Goal: Information Seeking & Learning: Compare options

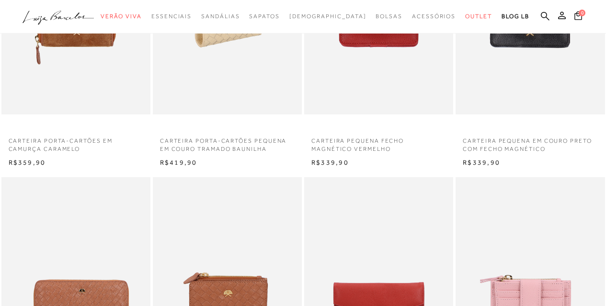
scroll to position [527, 0]
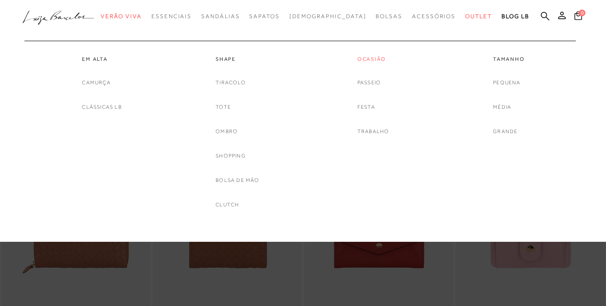
click at [360, 60] on link "Ocasião" at bounding box center [374, 59] width 32 height 8
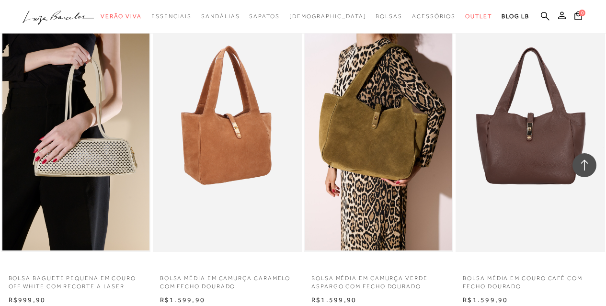
scroll to position [911, 0]
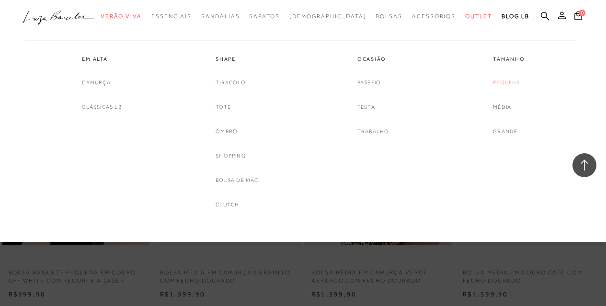
click at [518, 82] on link "Pequena" at bounding box center [506, 83] width 27 height 10
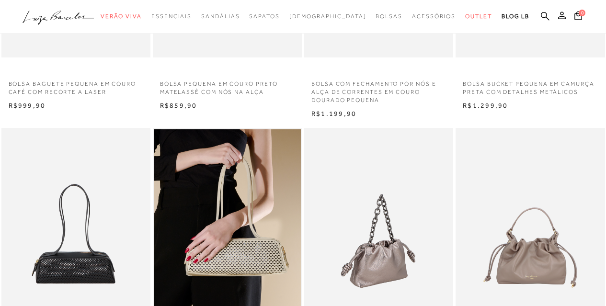
scroll to position [575, 0]
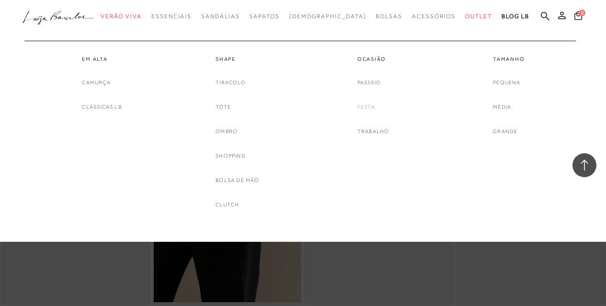
click at [364, 106] on link "Festa" at bounding box center [367, 107] width 18 height 10
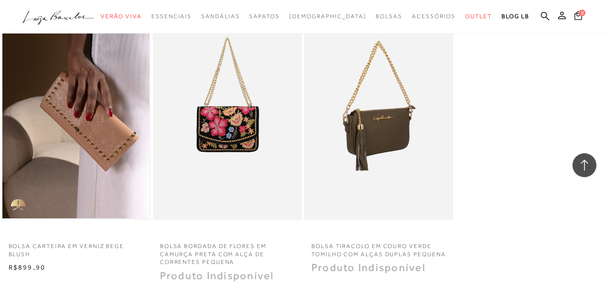
scroll to position [1582, 0]
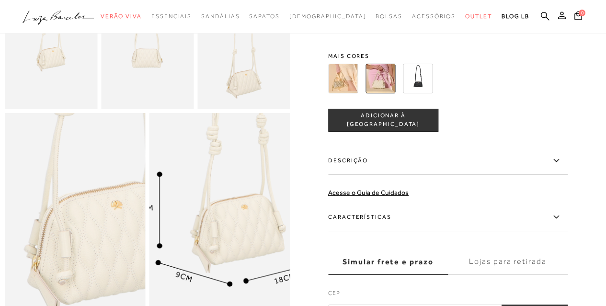
scroll to position [240, 0]
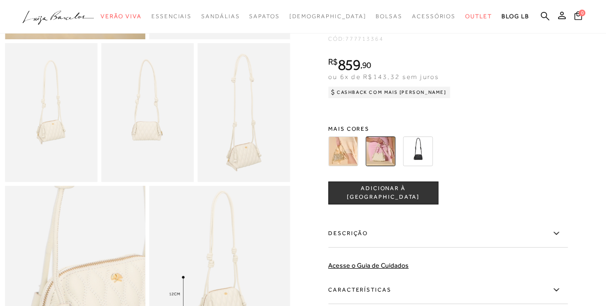
click at [375, 162] on img at bounding box center [381, 152] width 30 height 30
click at [344, 166] on img at bounding box center [343, 152] width 30 height 30
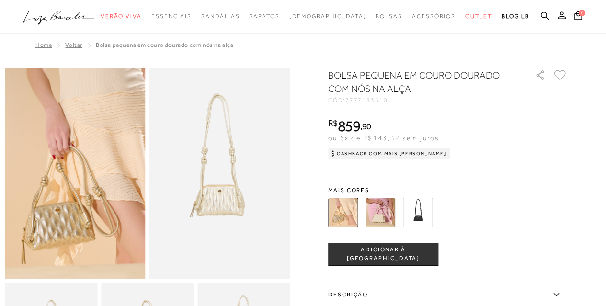
click at [378, 205] on img at bounding box center [381, 213] width 30 height 30
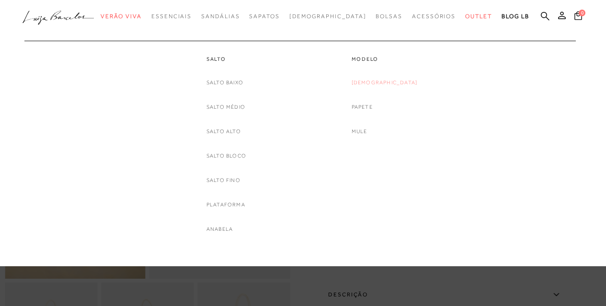
click at [380, 84] on link "[DEMOGRAPHIC_DATA]" at bounding box center [385, 83] width 66 height 10
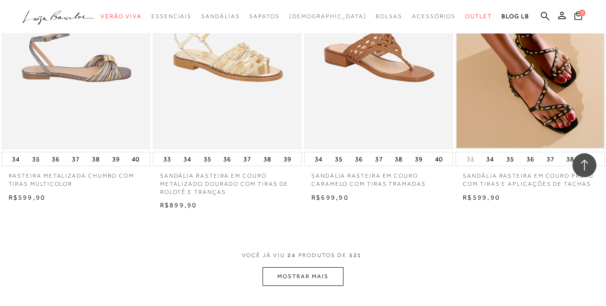
scroll to position [1677, 0]
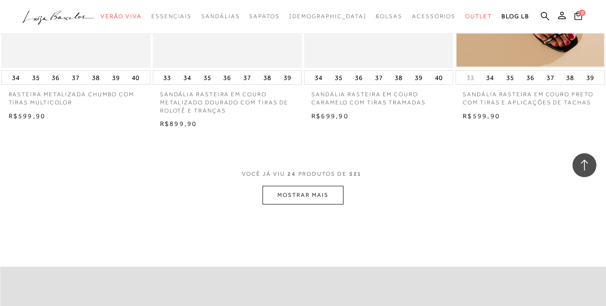
click at [307, 188] on button "MOSTRAR MAIS" at bounding box center [303, 195] width 81 height 19
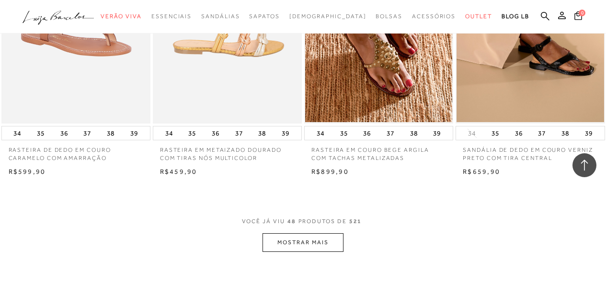
scroll to position [3451, 0]
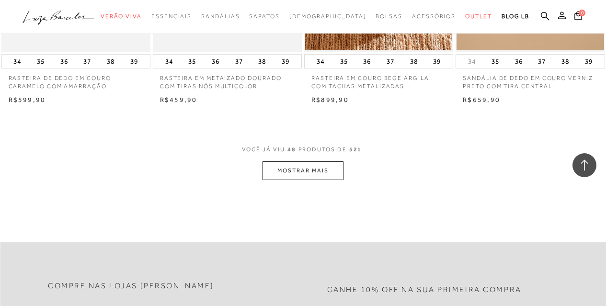
click at [283, 169] on button "MOSTRAR MAIS" at bounding box center [303, 171] width 81 height 19
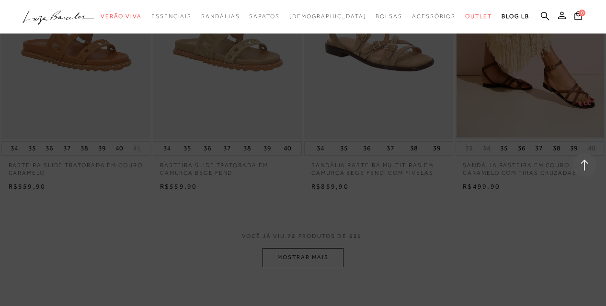
scroll to position [4937, 0]
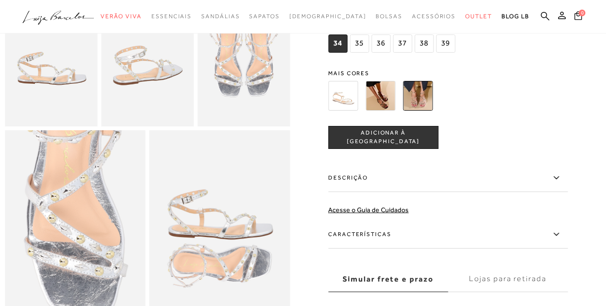
scroll to position [335, 0]
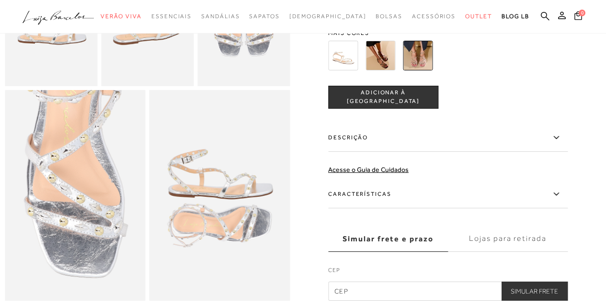
click at [390, 66] on img at bounding box center [381, 56] width 30 height 30
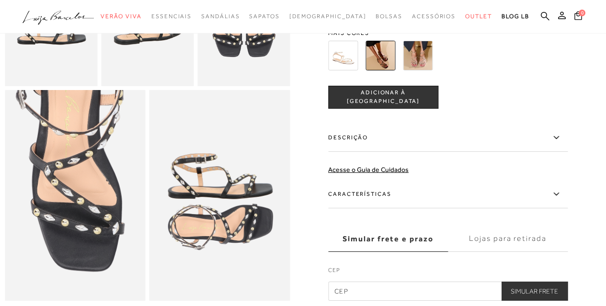
click at [411, 65] on img at bounding box center [418, 56] width 30 height 30
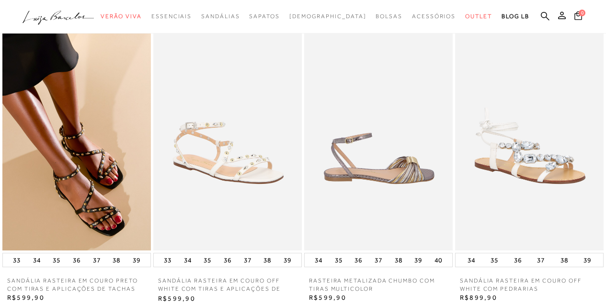
scroll to position [863, 0]
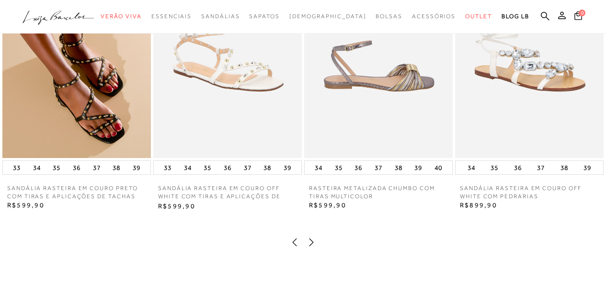
click at [475, 87] on img at bounding box center [529, 46] width 149 height 223
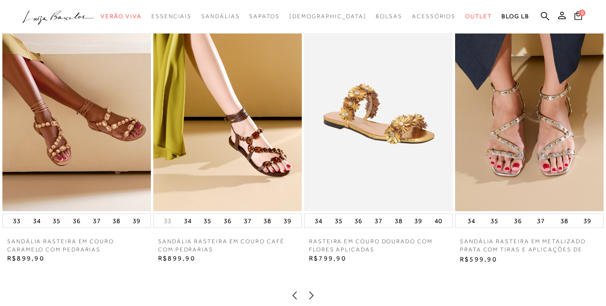
scroll to position [1054, 0]
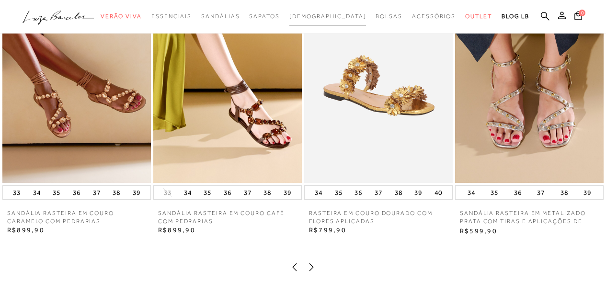
click at [325, 13] on span "[DEMOGRAPHIC_DATA]" at bounding box center [327, 16] width 77 height 7
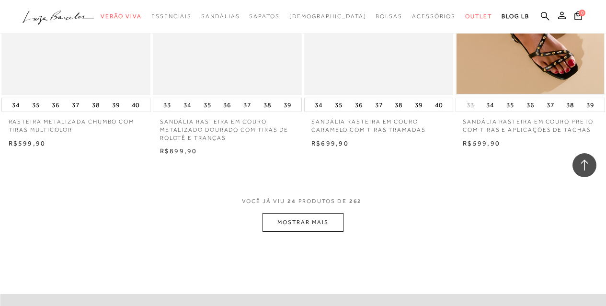
scroll to position [1725, 0]
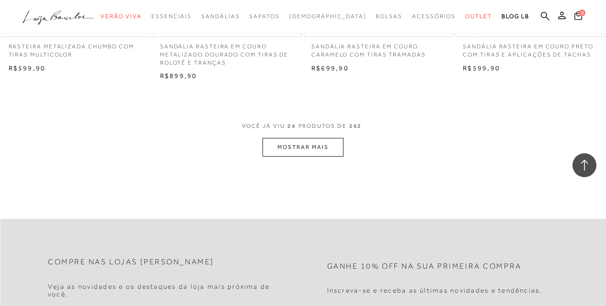
click at [284, 140] on button "MOSTRAR MAIS" at bounding box center [303, 147] width 81 height 19
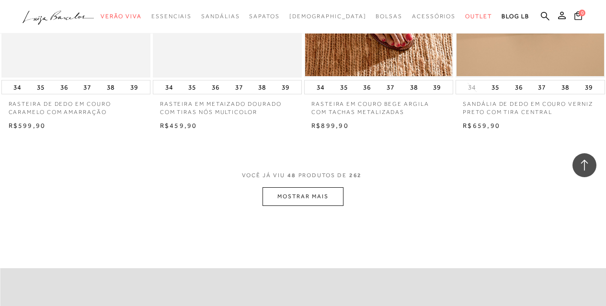
scroll to position [3451, 0]
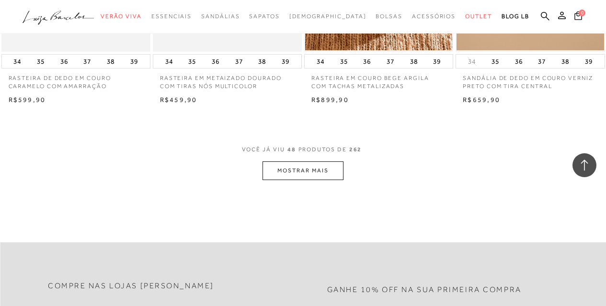
click at [294, 167] on button "MOSTRAR MAIS" at bounding box center [303, 171] width 81 height 19
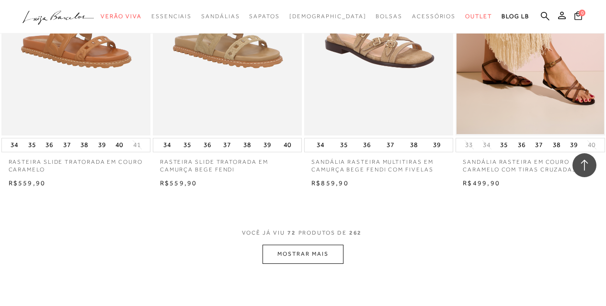
scroll to position [5128, 0]
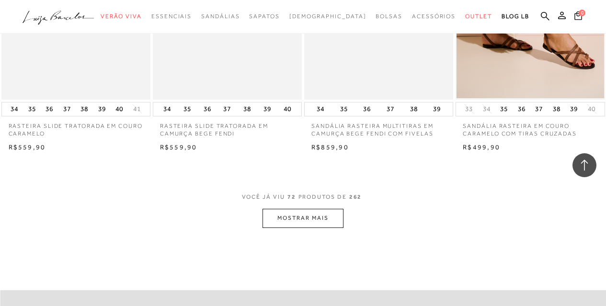
click at [297, 218] on button "MOSTRAR MAIS" at bounding box center [303, 218] width 81 height 19
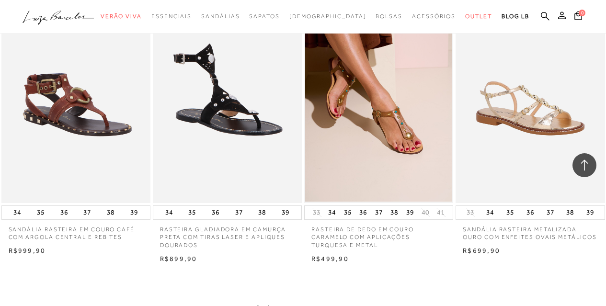
scroll to position [6950, 0]
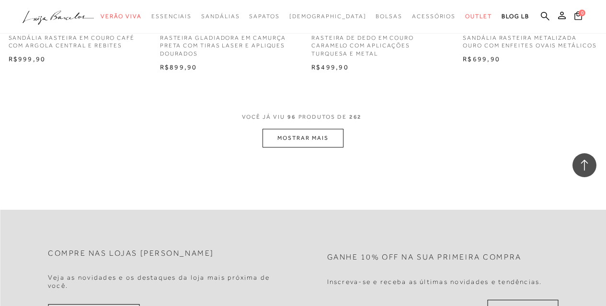
click at [326, 140] on button "MOSTRAR MAIS" at bounding box center [303, 138] width 81 height 19
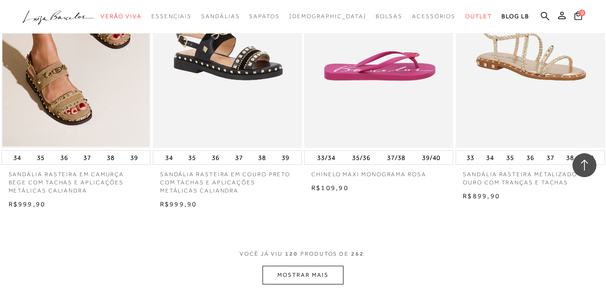
scroll to position [8579, 0]
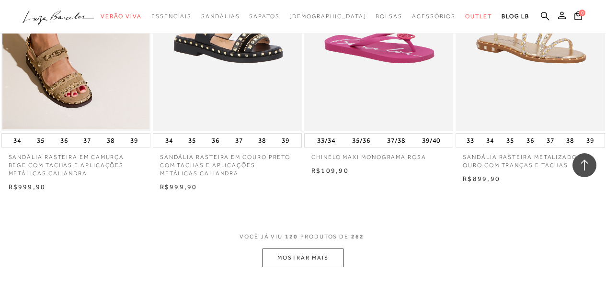
click at [300, 259] on button "MOSTRAR MAIS" at bounding box center [303, 258] width 81 height 19
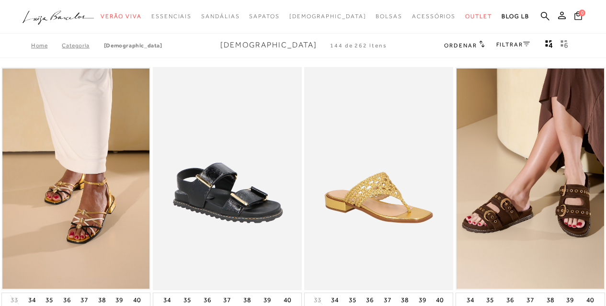
click at [509, 41] on link "FILTRAR" at bounding box center [514, 44] width 34 height 7
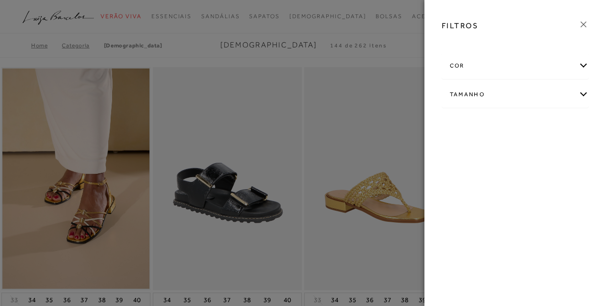
click at [486, 71] on div "cor" at bounding box center [515, 65] width 147 height 25
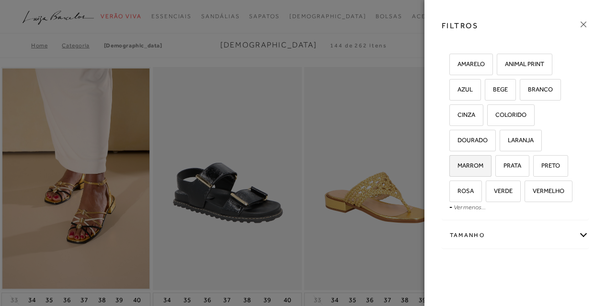
scroll to position [37, 0]
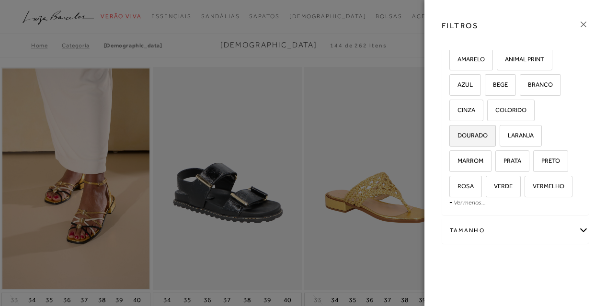
click at [475, 141] on label "DOURADO" at bounding box center [473, 136] width 46 height 21
click at [458, 141] on input "DOURADO" at bounding box center [453, 137] width 10 height 10
checkbox input "true"
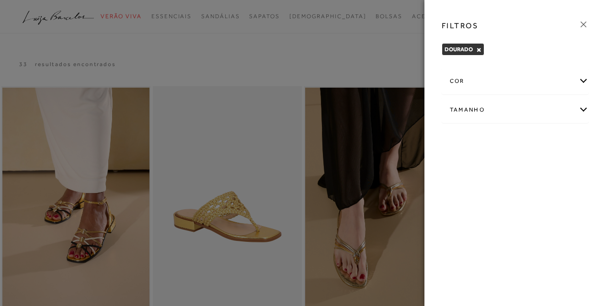
click at [354, 68] on div at bounding box center [303, 153] width 606 height 306
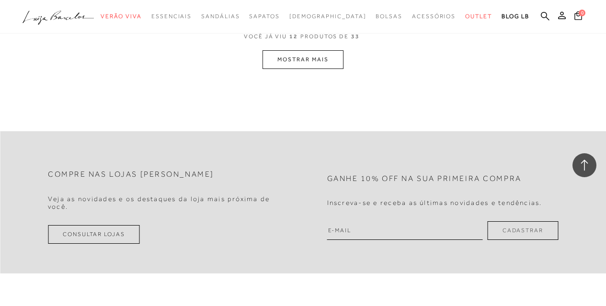
scroll to position [959, 0]
click at [327, 62] on button "MOSTRAR MAIS" at bounding box center [303, 59] width 81 height 19
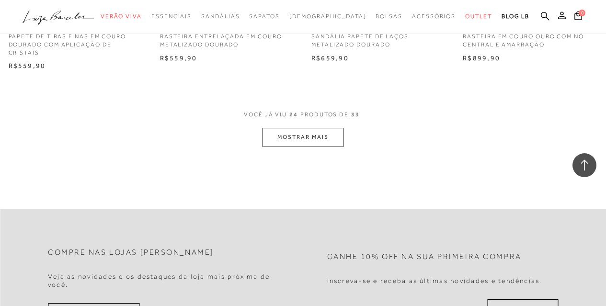
scroll to position [1833, 0]
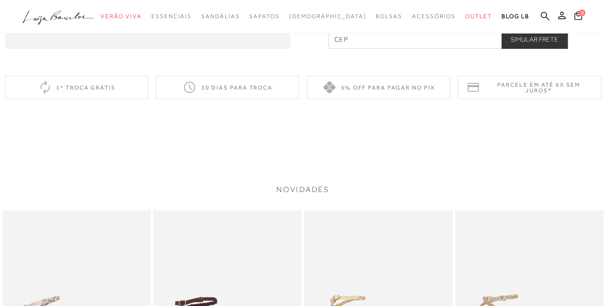
scroll to position [815, 0]
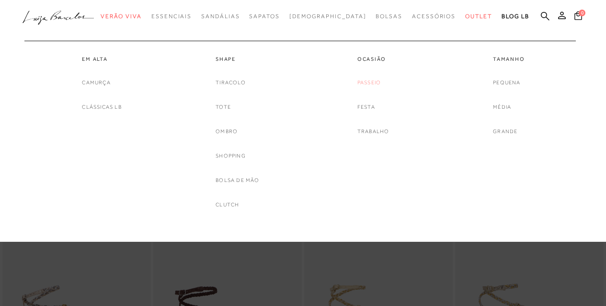
click at [371, 81] on link "Passeio" at bounding box center [369, 83] width 23 height 10
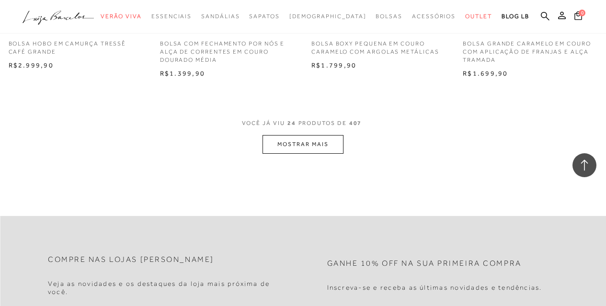
scroll to position [1773, 0]
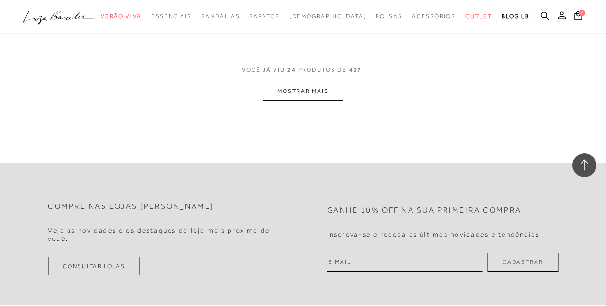
click at [326, 90] on button "MOSTRAR MAIS" at bounding box center [303, 91] width 81 height 19
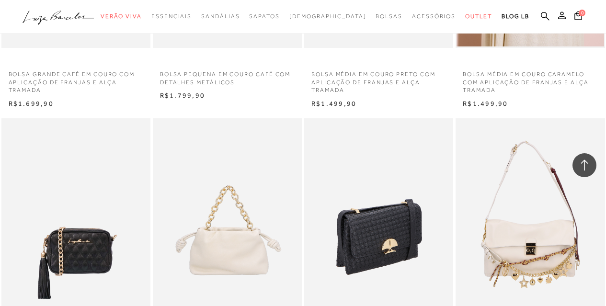
scroll to position [2684, 0]
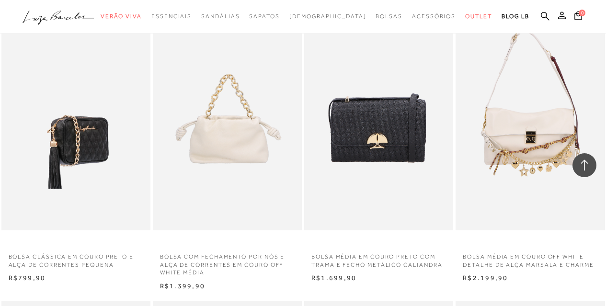
click at [97, 141] on img at bounding box center [76, 119] width 148 height 224
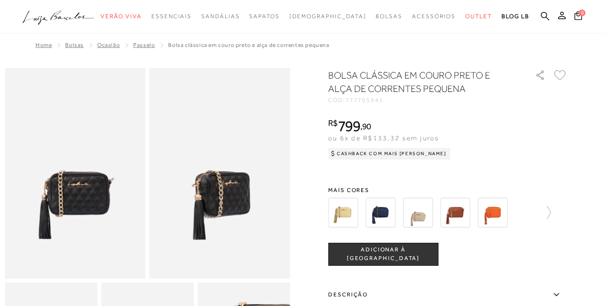
click at [560, 212] on div at bounding box center [448, 212] width 240 height 35
click at [557, 211] on div at bounding box center [448, 212] width 240 height 35
click at [551, 211] on icon at bounding box center [544, 212] width 13 height 13
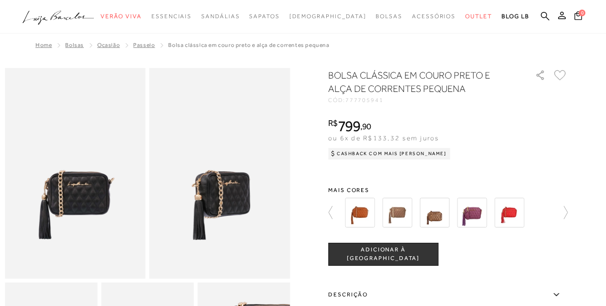
click at [527, 116] on div "BOLSA CLÁSSICA EM COURO PRETO E ALÇA DE CORRENTES PEQUENA CÓD: 777705941 × É ne…" at bounding box center [448, 264] width 240 height 390
click at [567, 208] on icon at bounding box center [561, 212] width 13 height 13
click at [333, 205] on link at bounding box center [334, 212] width 13 height 35
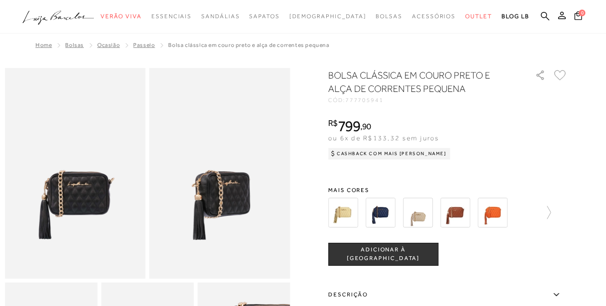
click at [351, 214] on img at bounding box center [343, 213] width 30 height 30
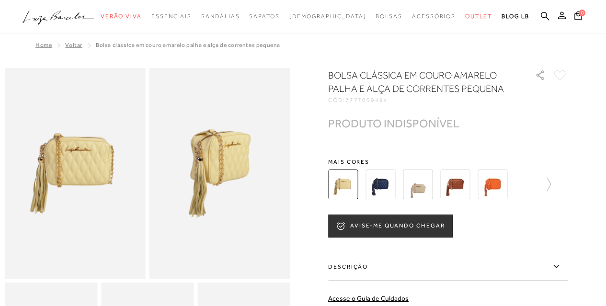
click at [425, 179] on img at bounding box center [418, 185] width 30 height 30
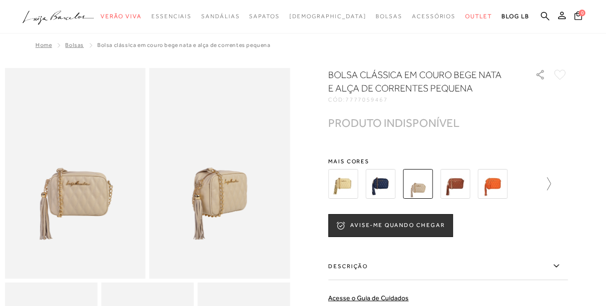
click at [550, 189] on icon at bounding box center [544, 183] width 13 height 13
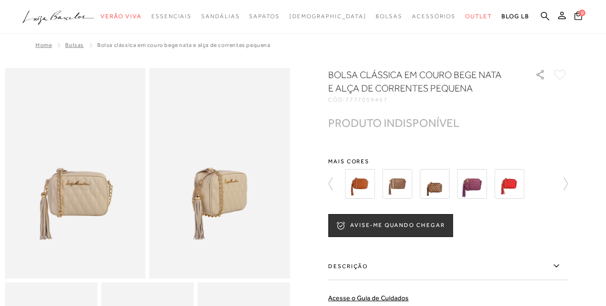
click at [401, 191] on img at bounding box center [397, 184] width 30 height 30
